Goal: Find specific page/section: Find specific page/section

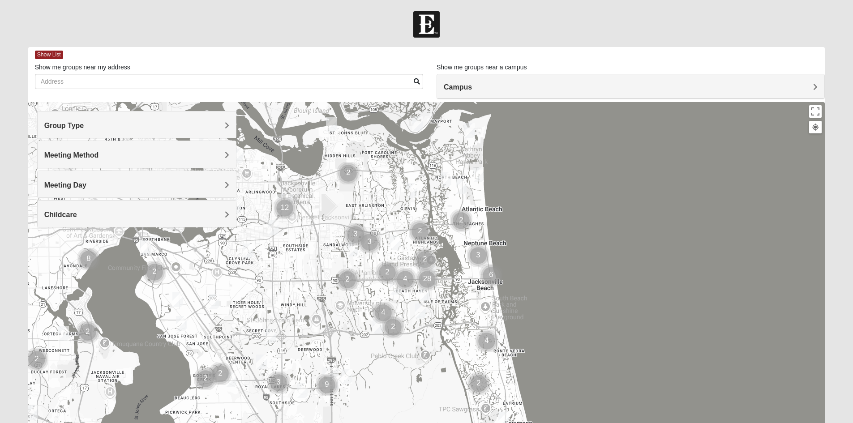
click at [84, 129] on span "Group Type" at bounding box center [64, 126] width 40 height 8
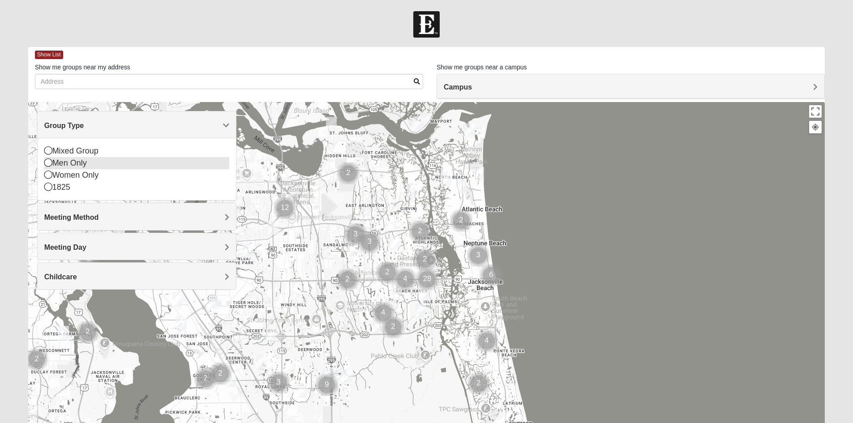
click at [48, 165] on icon at bounding box center [48, 163] width 8 height 8
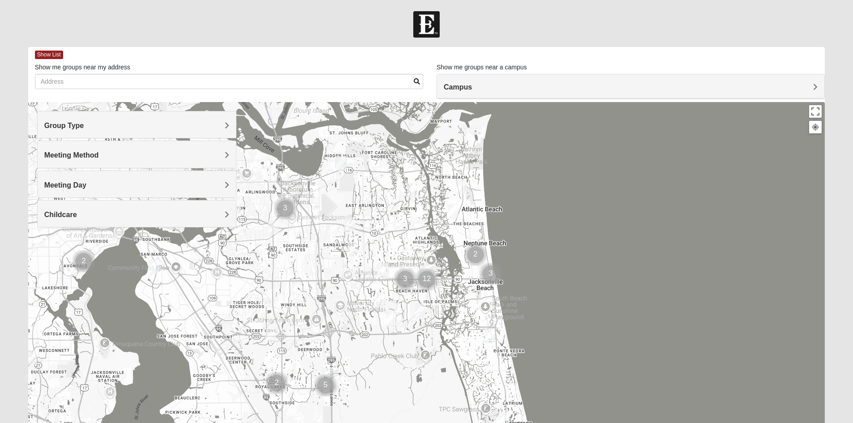
click at [167, 159] on h4 "Meeting Method" at bounding box center [136, 155] width 185 height 9
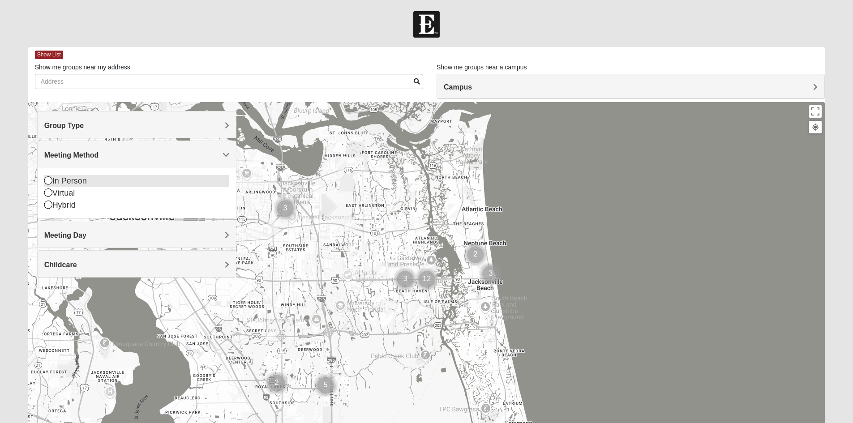
click at [45, 180] on icon at bounding box center [48, 180] width 8 height 8
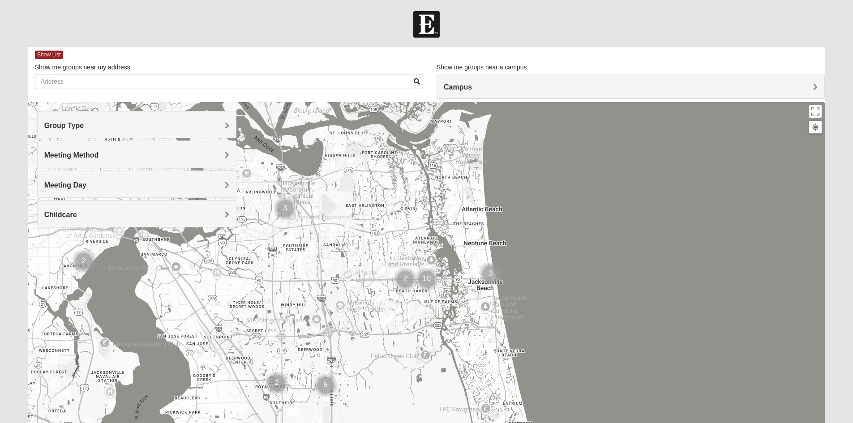
click at [101, 187] on h4 "Meeting Day" at bounding box center [136, 185] width 185 height 9
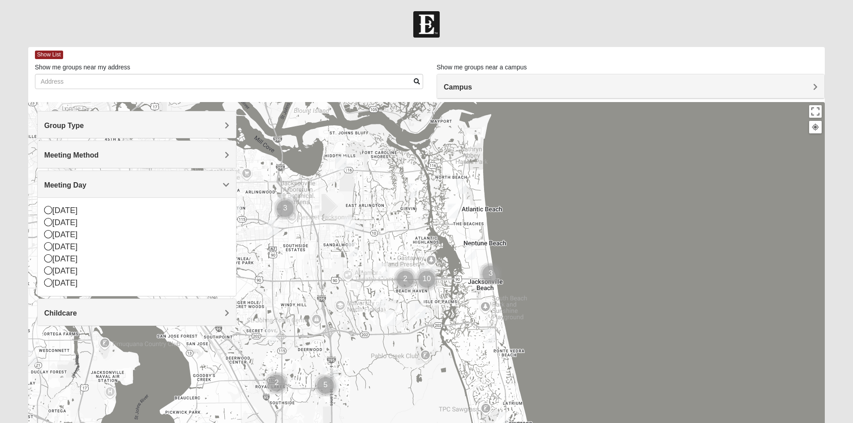
click at [134, 310] on h4 "Childcare" at bounding box center [136, 313] width 185 height 9
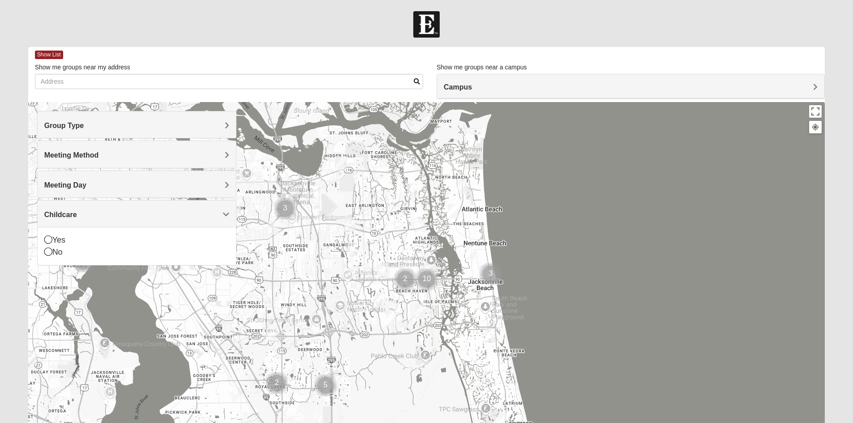
click at [466, 95] on div "Campus" at bounding box center [630, 86] width 387 height 24
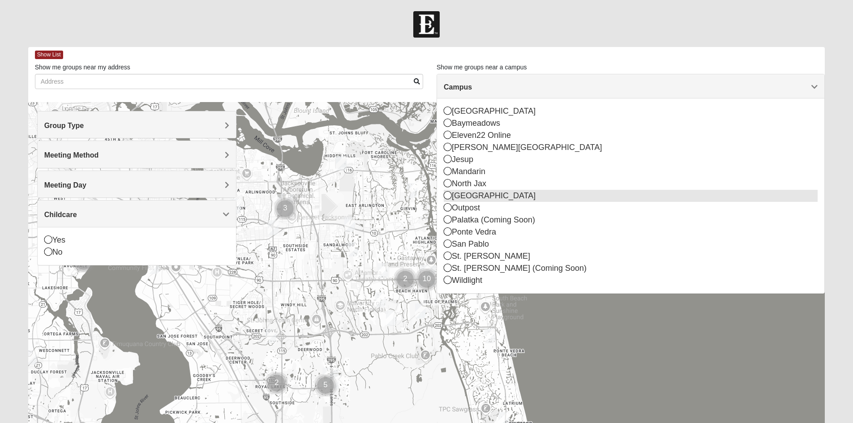
click at [446, 197] on icon at bounding box center [448, 195] width 8 height 8
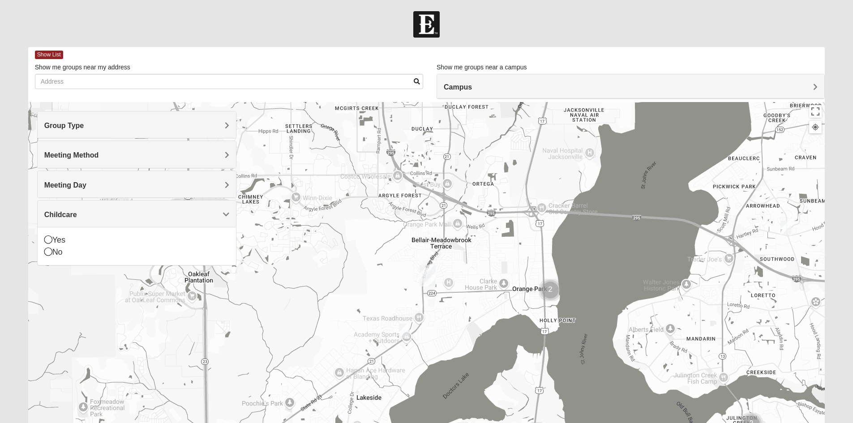
click at [552, 290] on img "Cluster of 2 groups" at bounding box center [550, 290] width 22 height 22
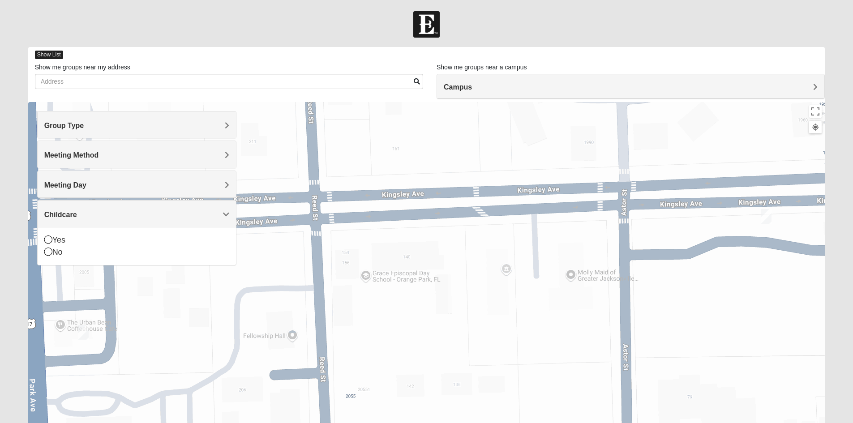
click at [57, 56] on span "Show List" at bounding box center [49, 55] width 28 height 9
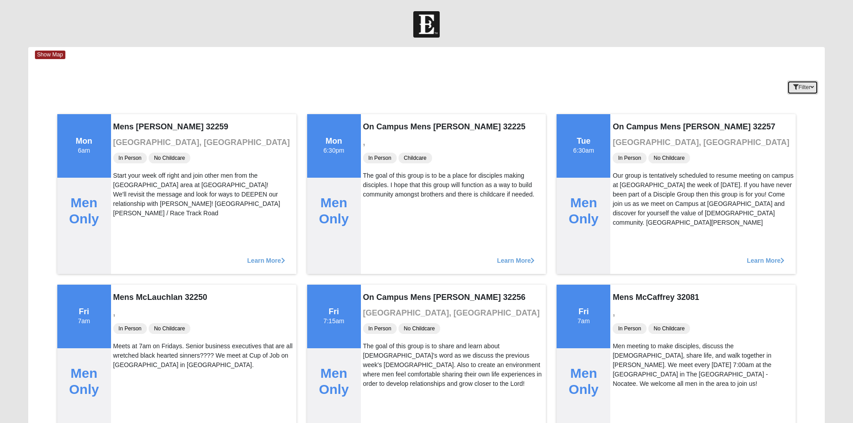
click at [800, 87] on button "Filter" at bounding box center [802, 88] width 31 height 14
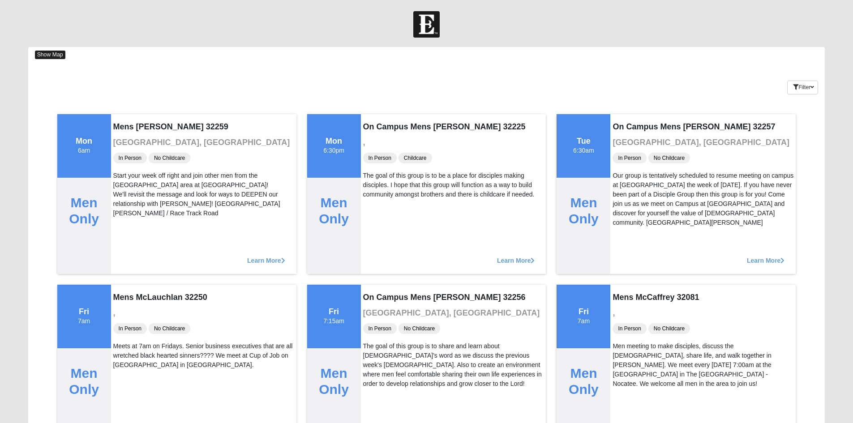
click at [53, 56] on span "Show Map" at bounding box center [50, 55] width 30 height 9
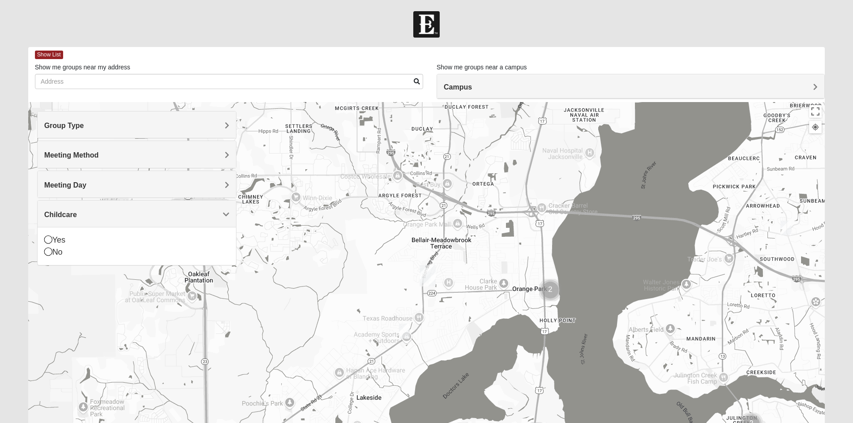
click at [550, 290] on img "Cluster of 2 groups" at bounding box center [550, 290] width 22 height 22
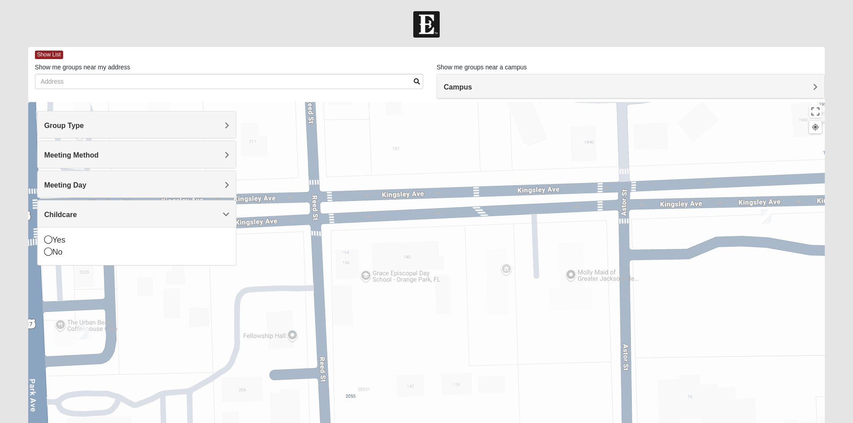
click at [766, 212] on img "Mens Dyszel 32073" at bounding box center [766, 216] width 11 height 15
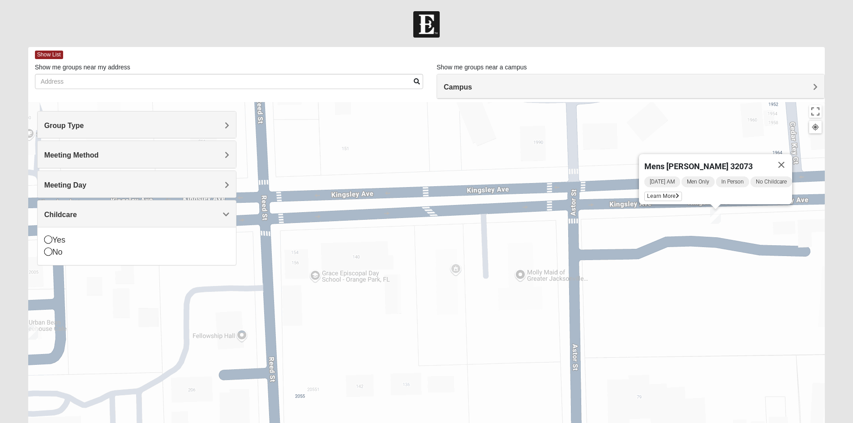
click at [34, 328] on img "Mens Duncan 32073" at bounding box center [32, 332] width 11 height 15
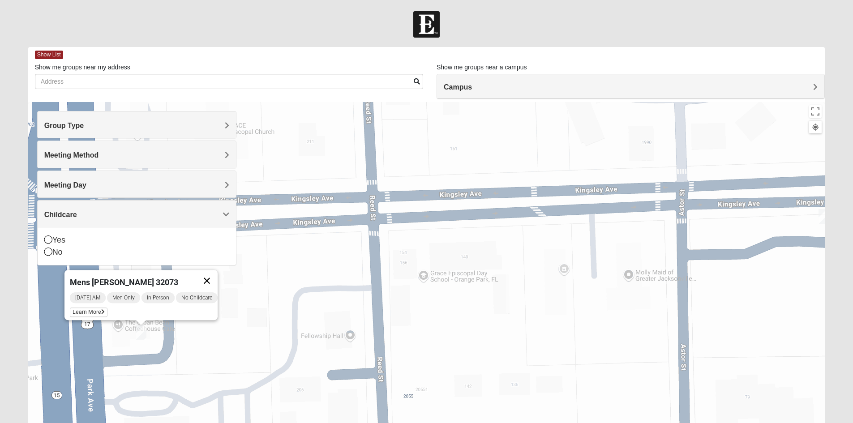
click at [217, 274] on button "Close" at bounding box center [206, 280] width 21 height 21
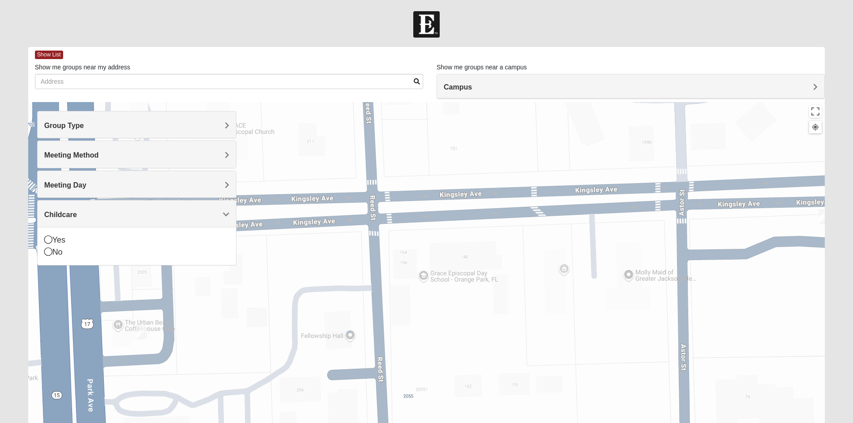
click at [819, 215] on img "Mens Dyszel 32073" at bounding box center [823, 216] width 11 height 15
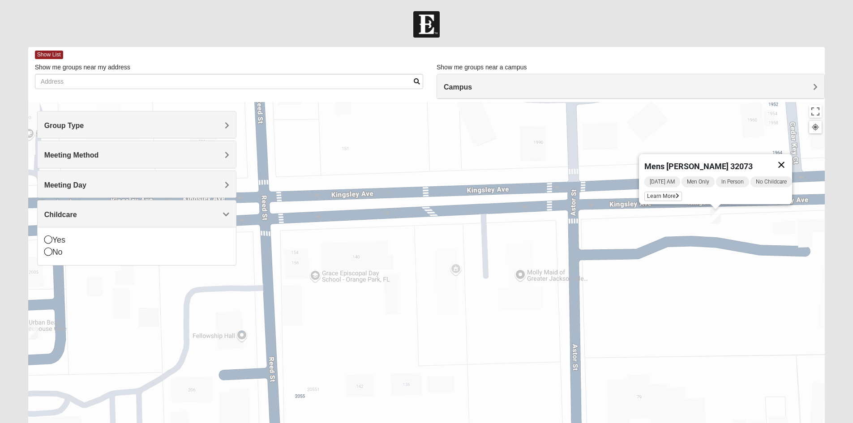
click at [791, 161] on button "Close" at bounding box center [781, 164] width 21 height 21
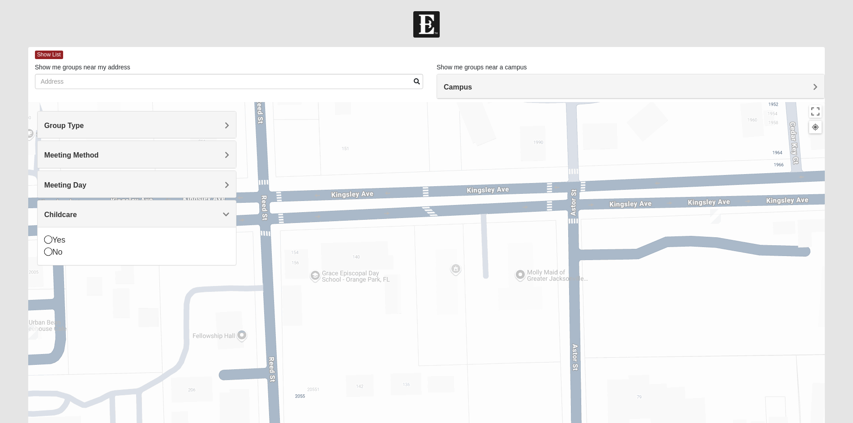
click at [489, 87] on h4 "Campus" at bounding box center [631, 87] width 374 height 9
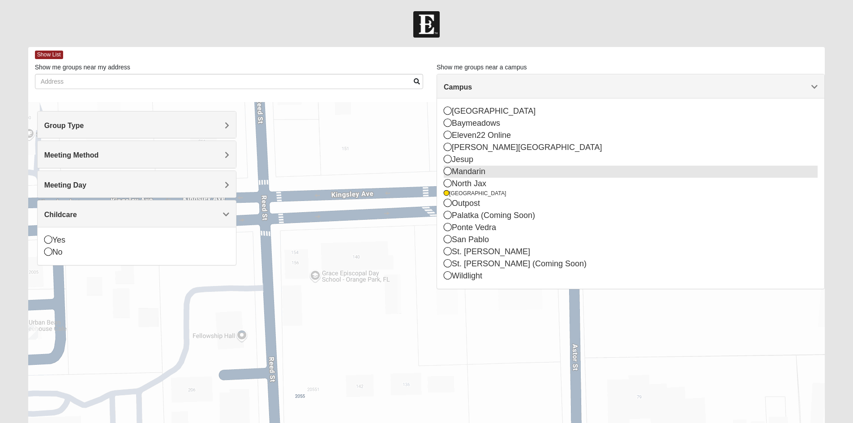
click at [447, 174] on icon at bounding box center [448, 171] width 8 height 8
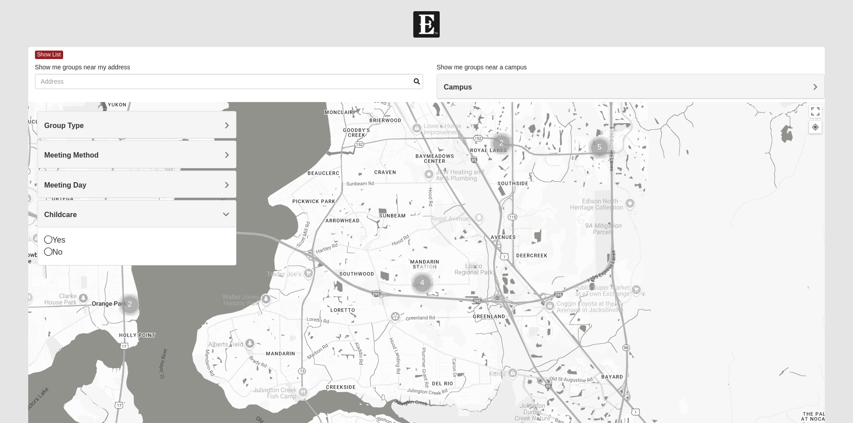
click at [424, 289] on img "Cluster of 4 groups" at bounding box center [422, 283] width 22 height 22
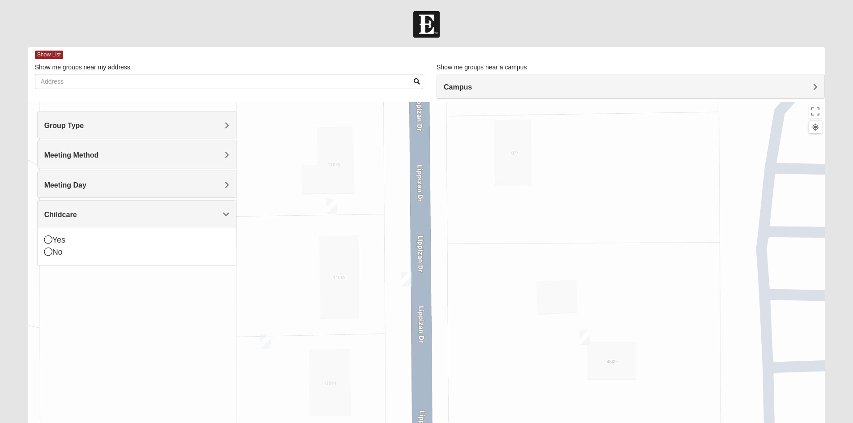
click at [583, 334] on img "On Campus Mens Willis 32257" at bounding box center [584, 337] width 11 height 15
click at [652, 280] on button "Close" at bounding box center [662, 285] width 21 height 21
click at [409, 277] on img "On Campus Mens Schultz 32257" at bounding box center [406, 279] width 11 height 15
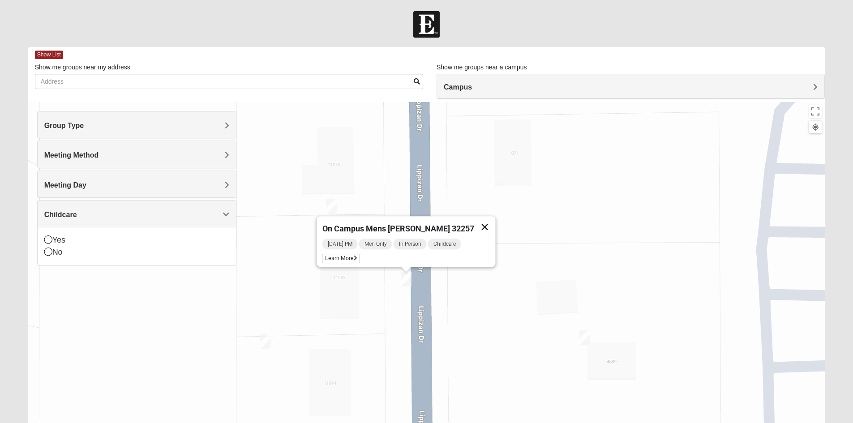
click at [476, 222] on button "Close" at bounding box center [484, 226] width 21 height 21
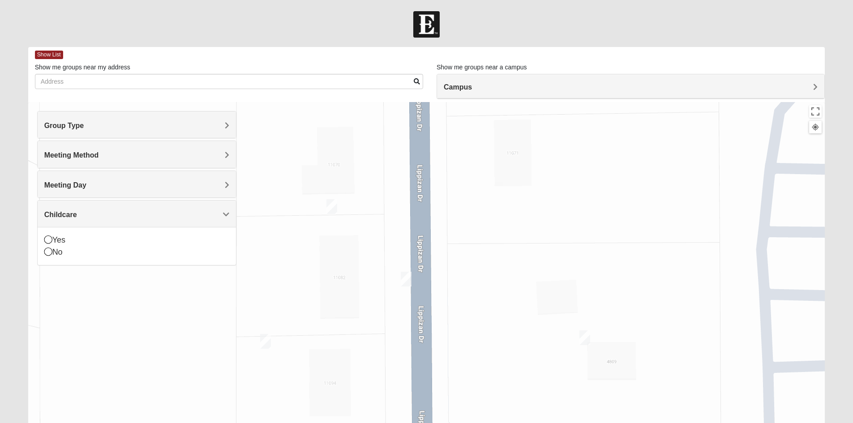
click at [334, 205] on img "On Campus Mens Gruber 32257" at bounding box center [331, 206] width 11 height 15
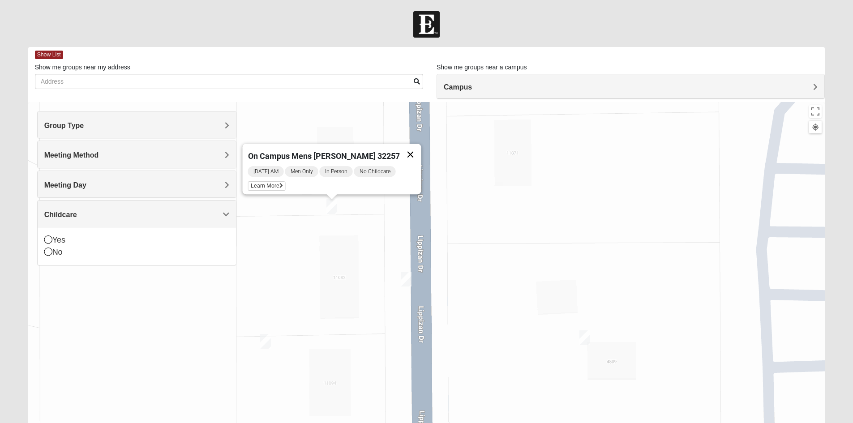
click at [404, 148] on button "Close" at bounding box center [409, 154] width 21 height 21
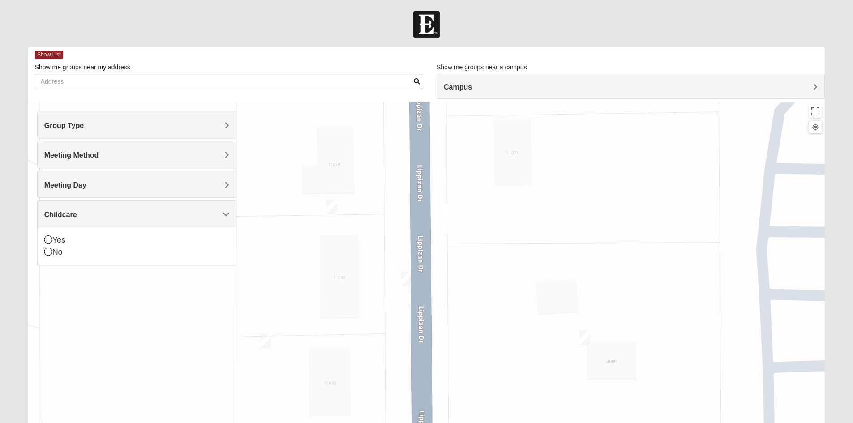
click at [268, 340] on img "On Campus Mens Hoffstatter 32257" at bounding box center [265, 341] width 11 height 15
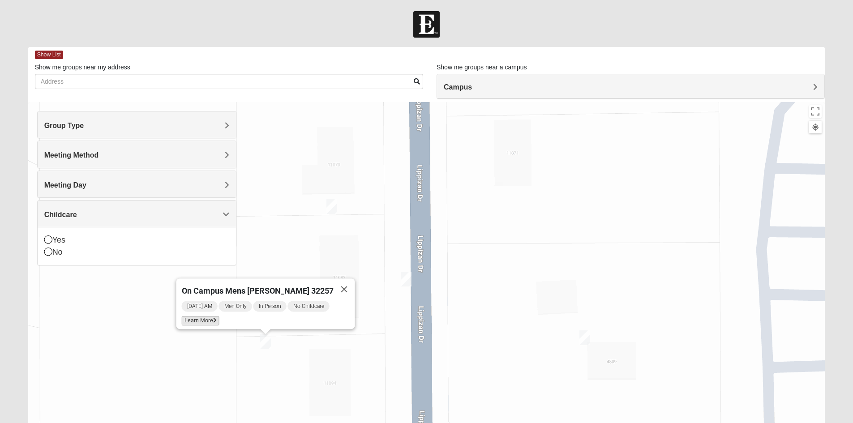
click at [219, 316] on span "Learn More" at bounding box center [200, 320] width 38 height 9
